Goal: Information Seeking & Learning: Learn about a topic

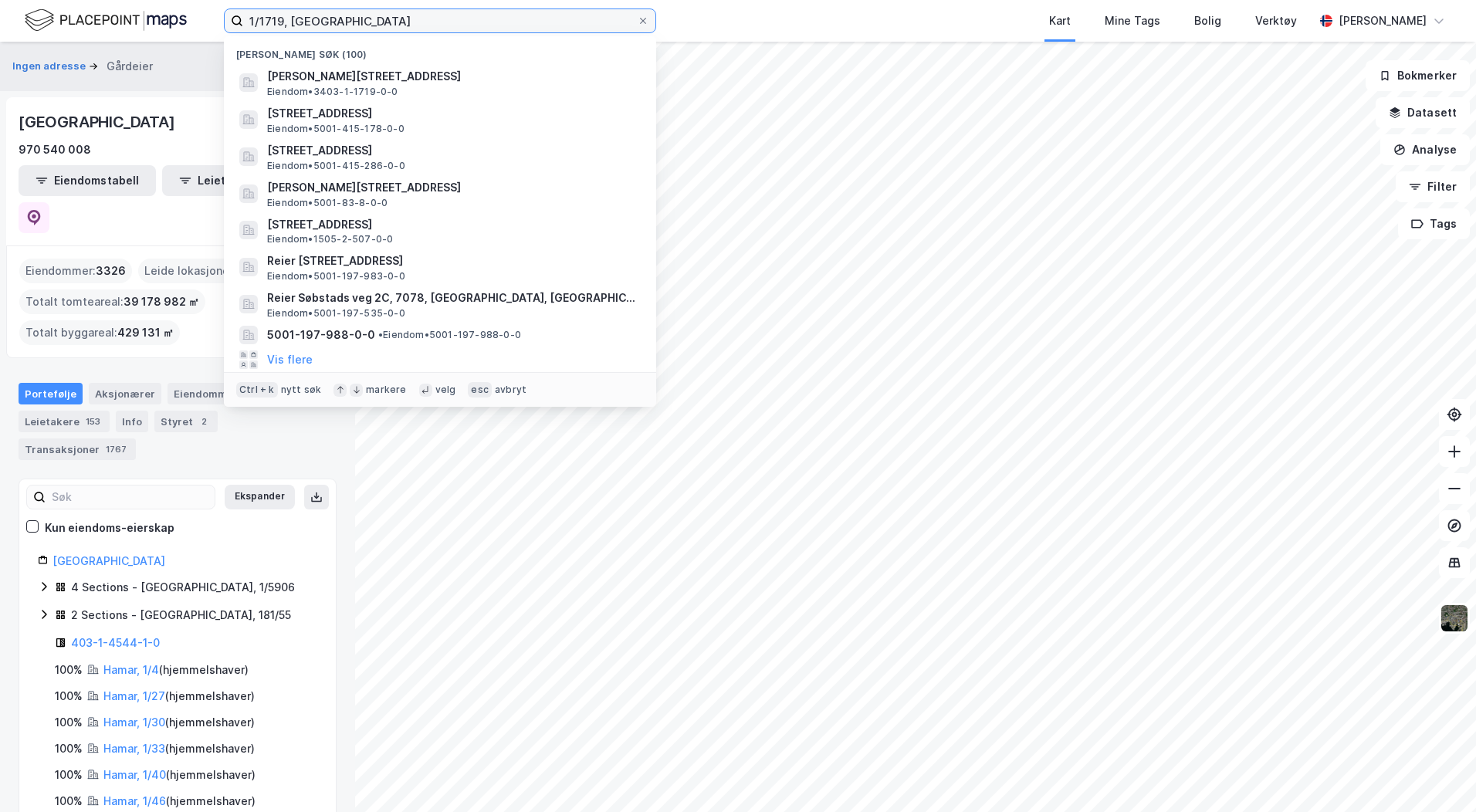
drag, startPoint x: 346, startPoint y: 18, endPoint x: 41, endPoint y: 21, distance: 305.0
click at [41, 21] on div "1/1719, hamar Nylige søk (100) [PERSON_NAME][STREET_ADDRESS], HAMAR Eiendom • 3…" at bounding box center [738, 20] width 1476 height 41
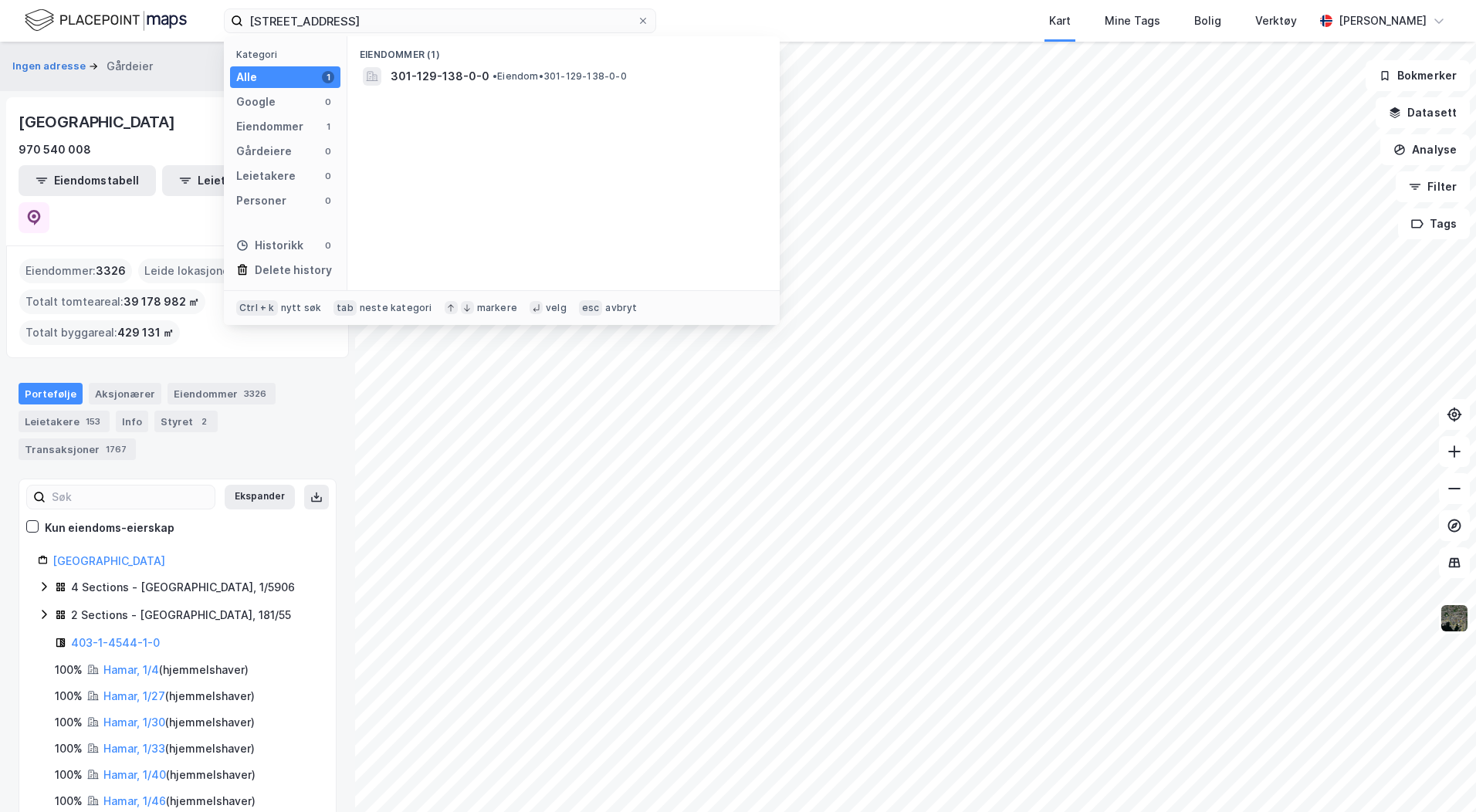
click at [447, 72] on span "301-129-138-0-0" at bounding box center [440, 76] width 98 height 18
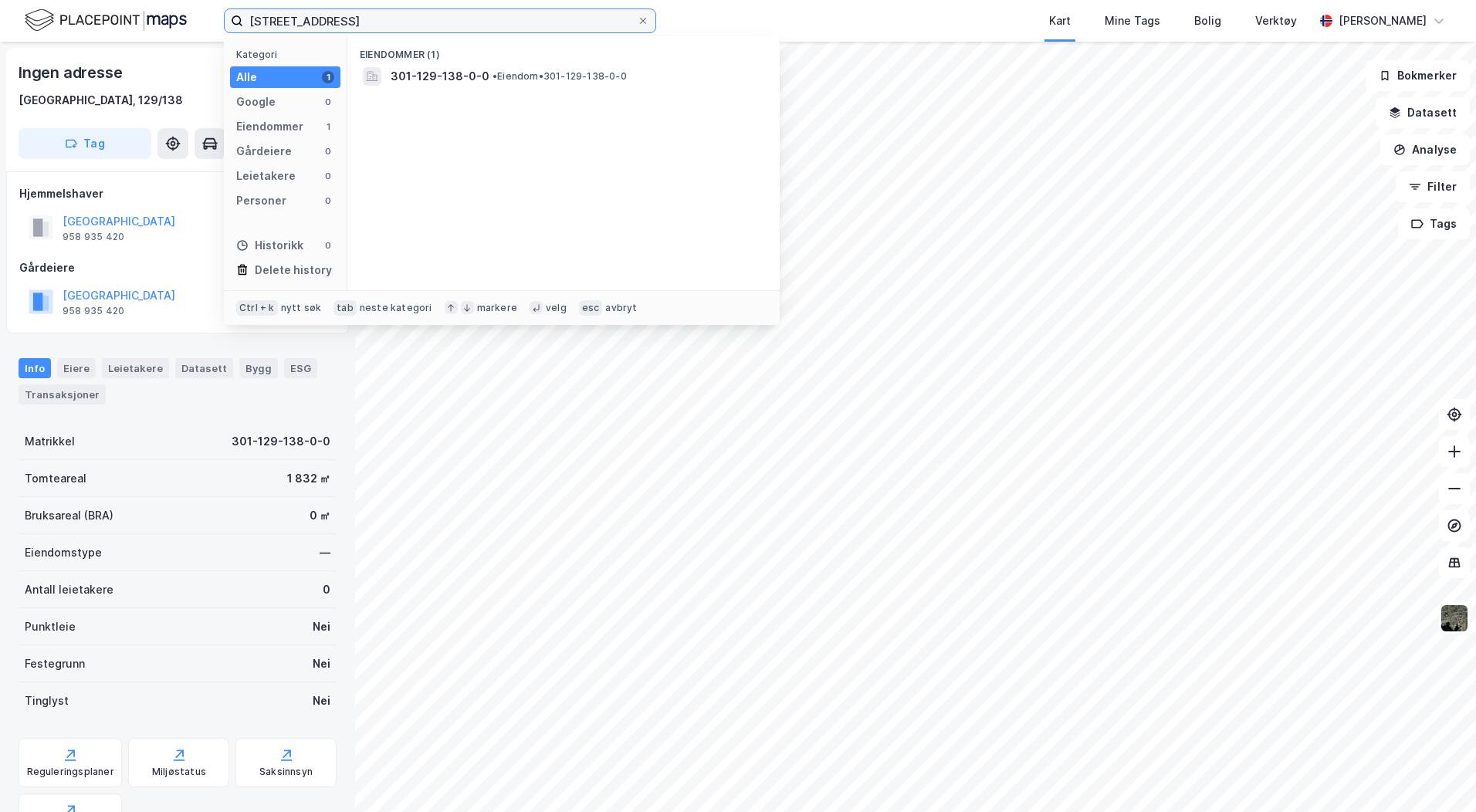
click at [276, 23] on input "[STREET_ADDRESS]" at bounding box center [440, 21] width 394 height 23
type input "[STREET_ADDRESS]"
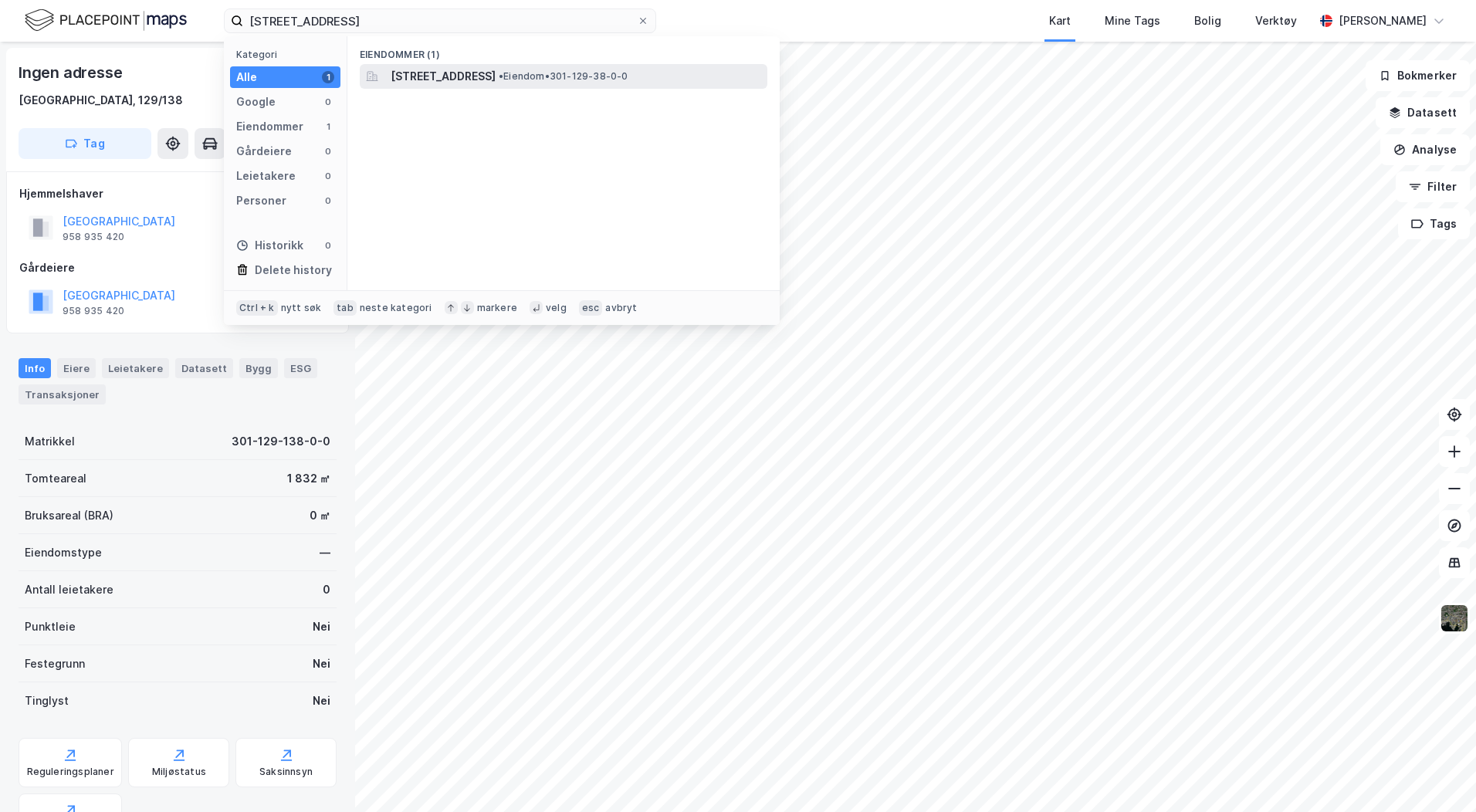
click at [424, 73] on span "[STREET_ADDRESS]" at bounding box center [443, 76] width 105 height 18
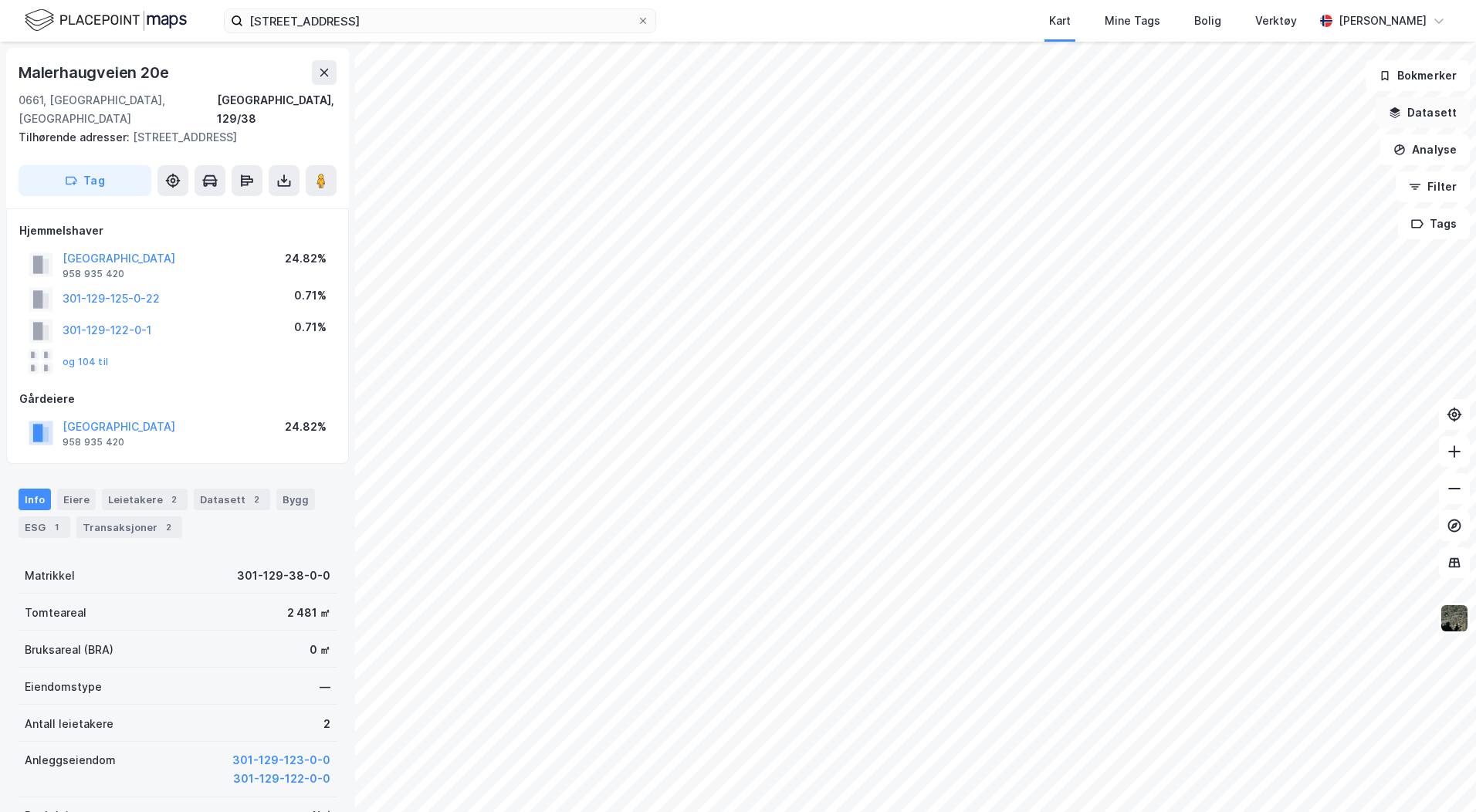
click at [1401, 115] on icon "button" at bounding box center [1394, 112] width 13 height 13
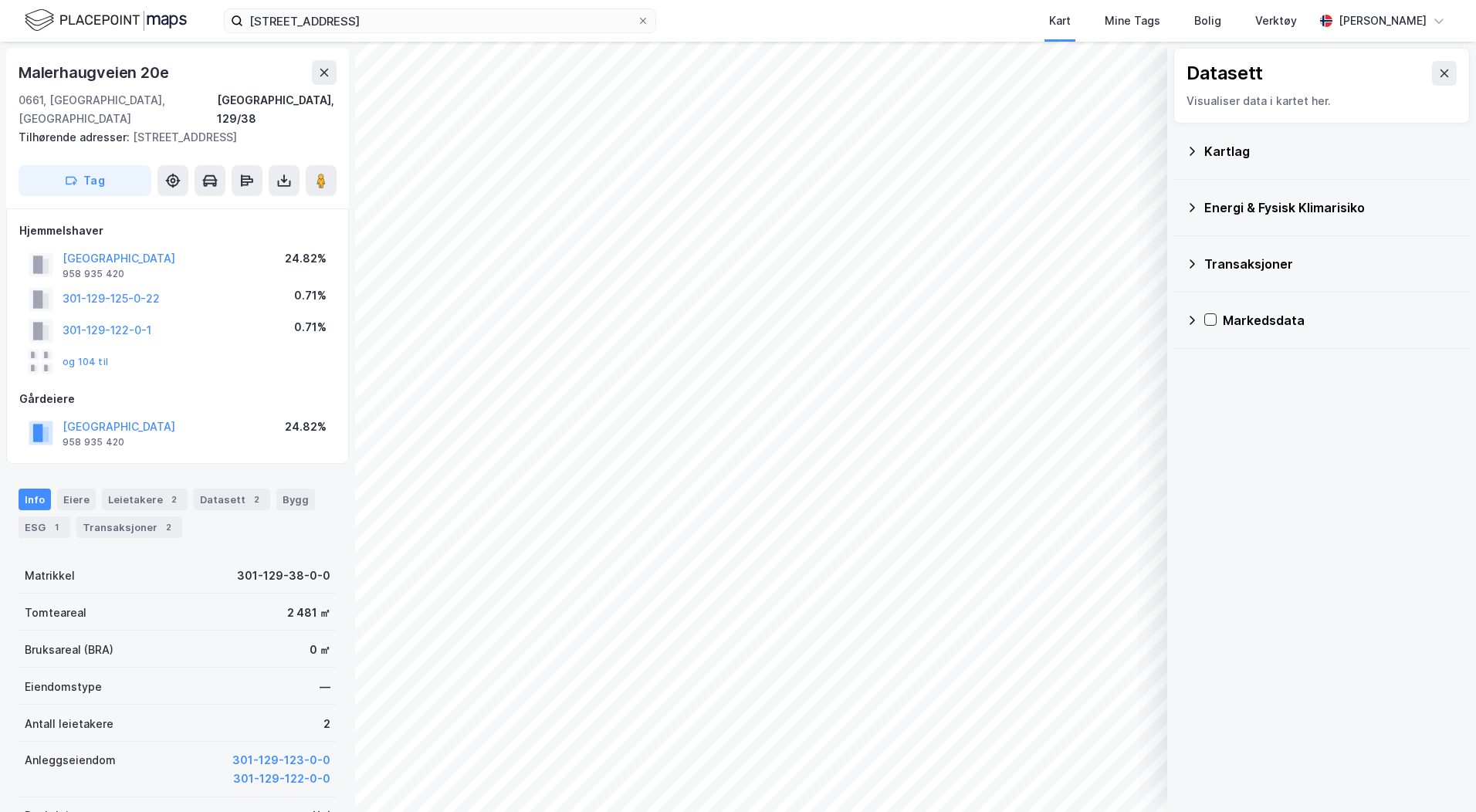
click at [1188, 149] on icon at bounding box center [1191, 150] width 13 height 13
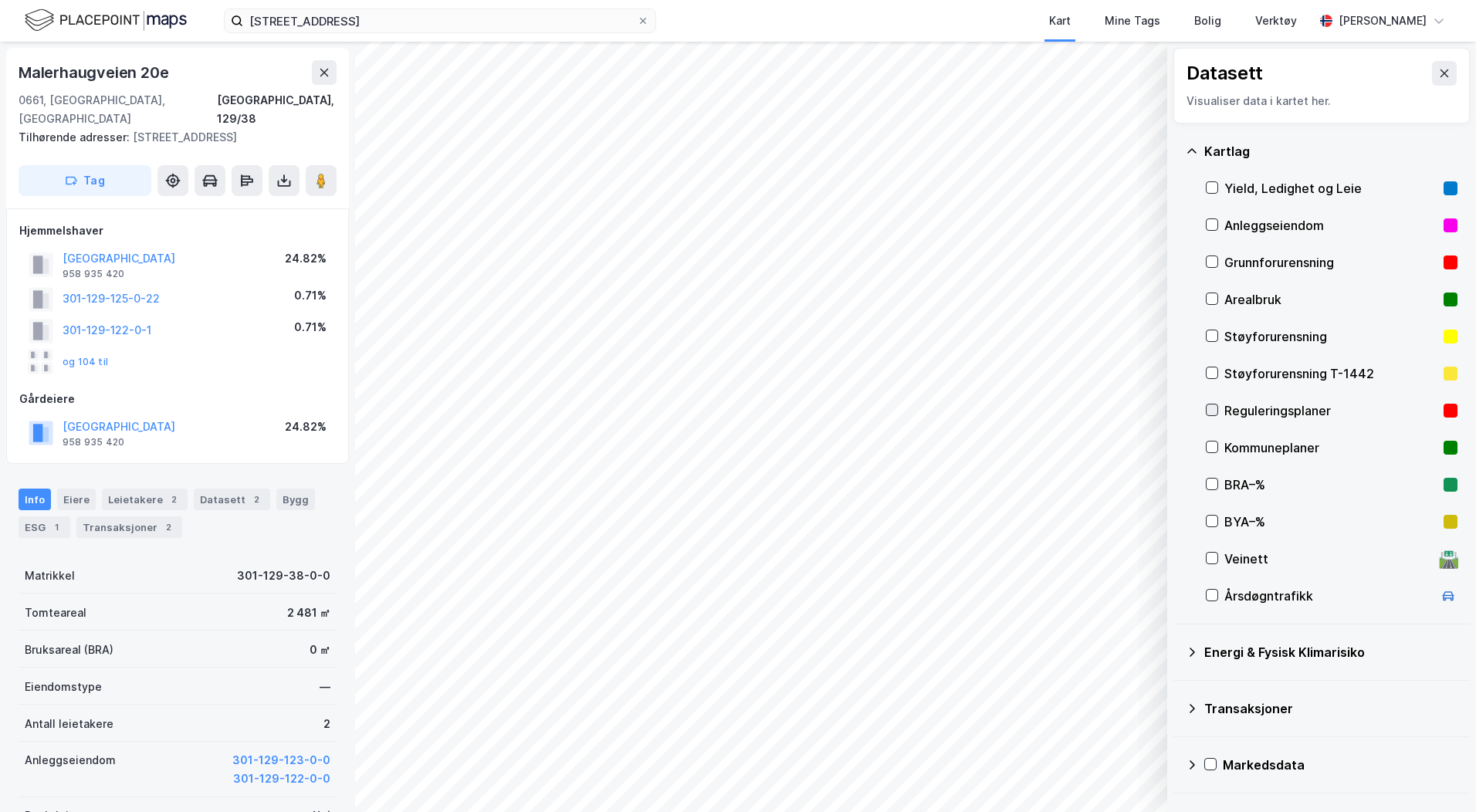
click at [1212, 409] on icon at bounding box center [1212, 409] width 11 height 11
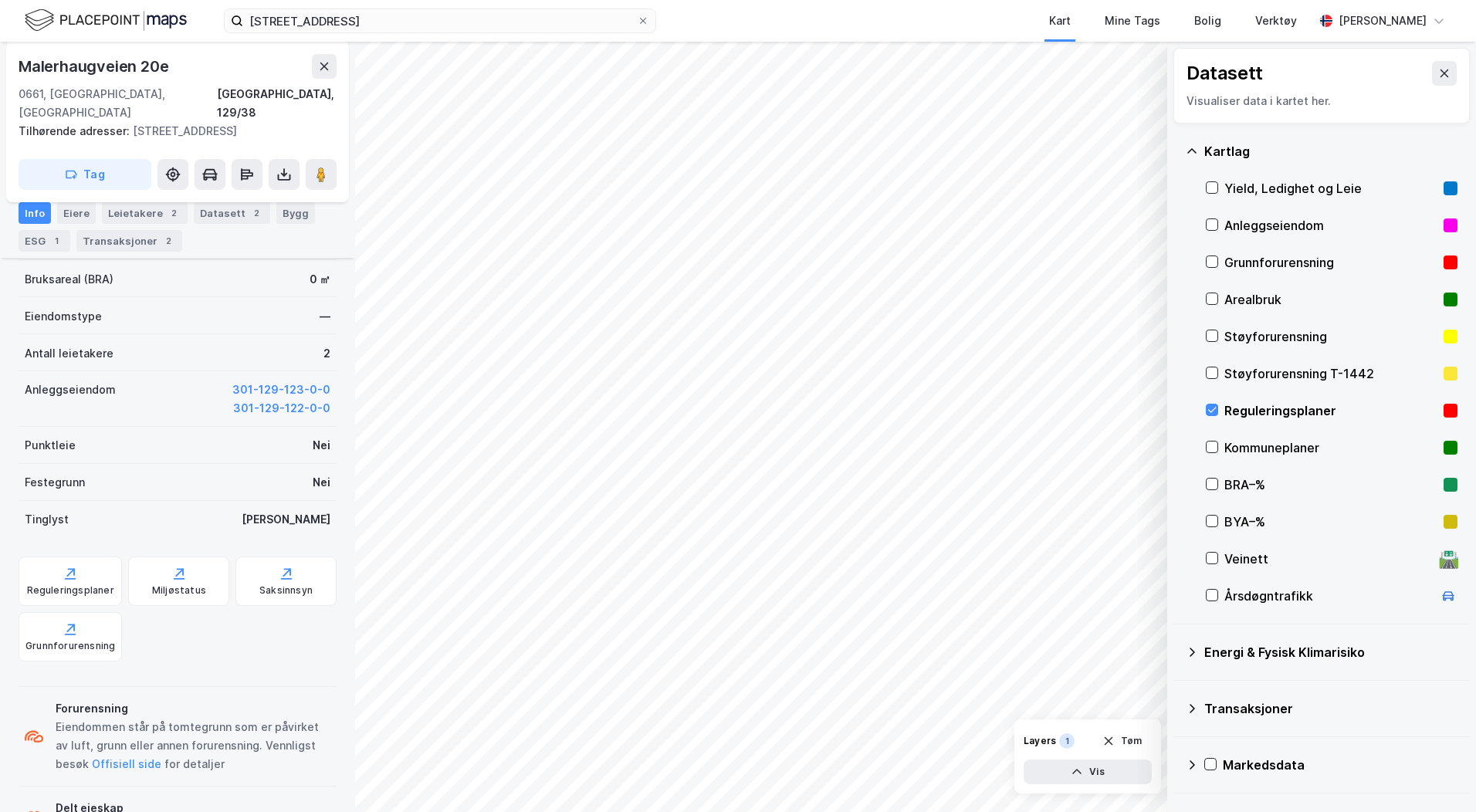
scroll to position [414, 0]
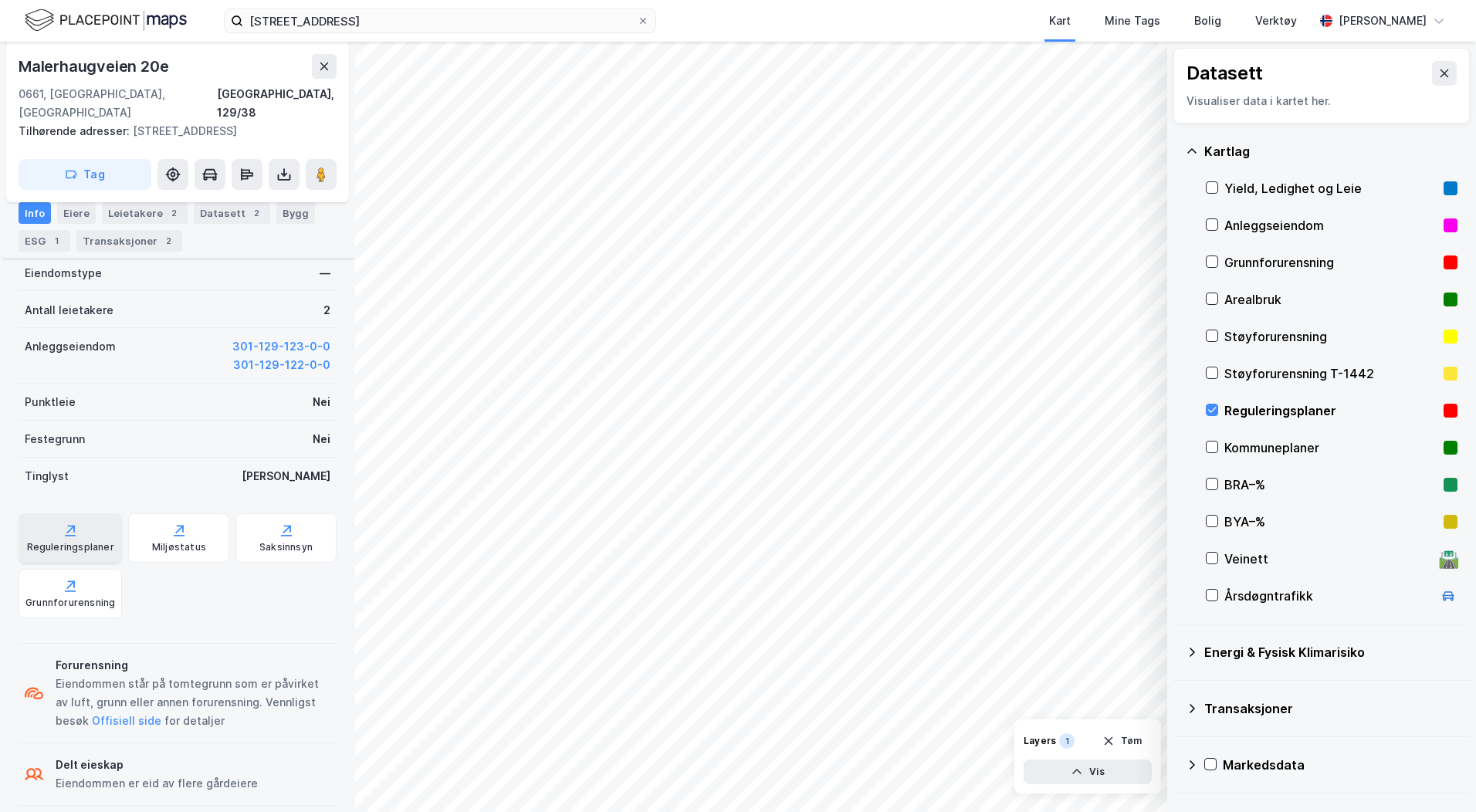
click at [71, 541] on div "Reguleringsplaner" at bounding box center [70, 547] width 87 height 13
